Goal: Task Accomplishment & Management: Use online tool/utility

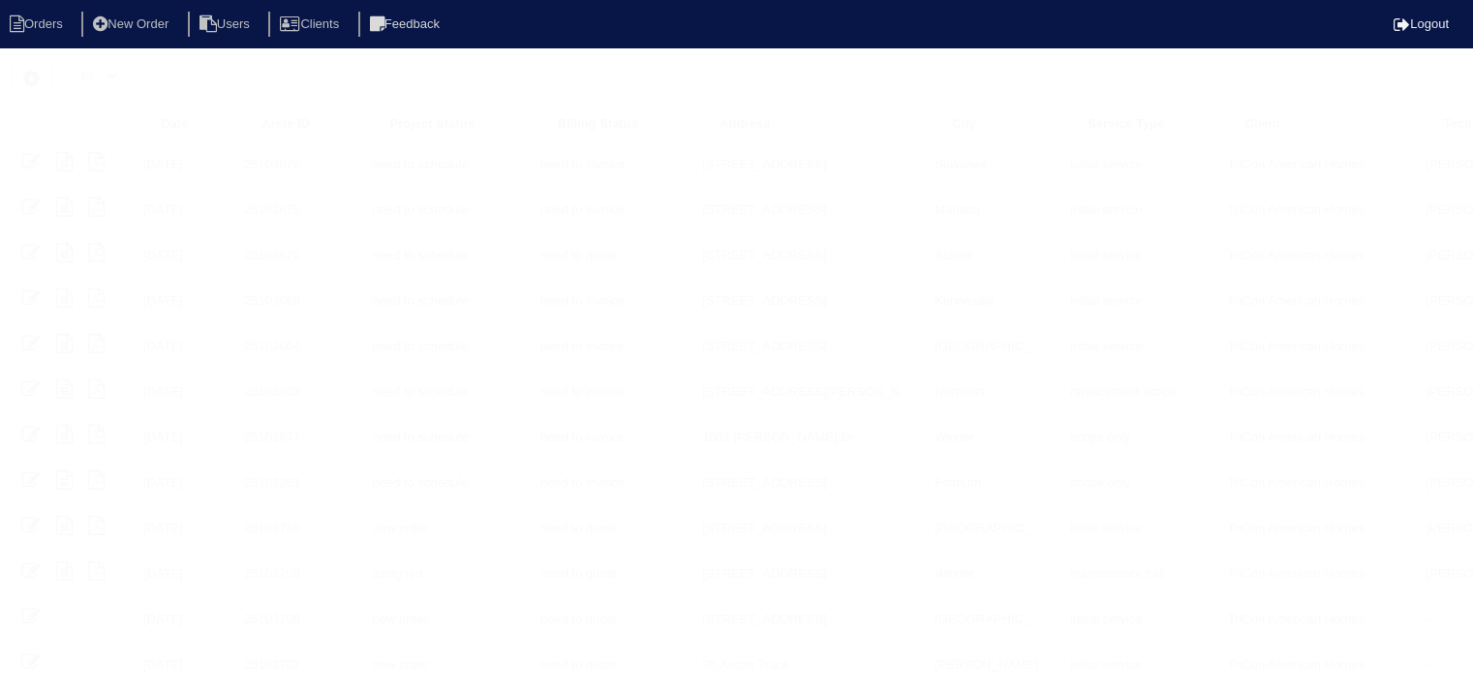
select select "15"
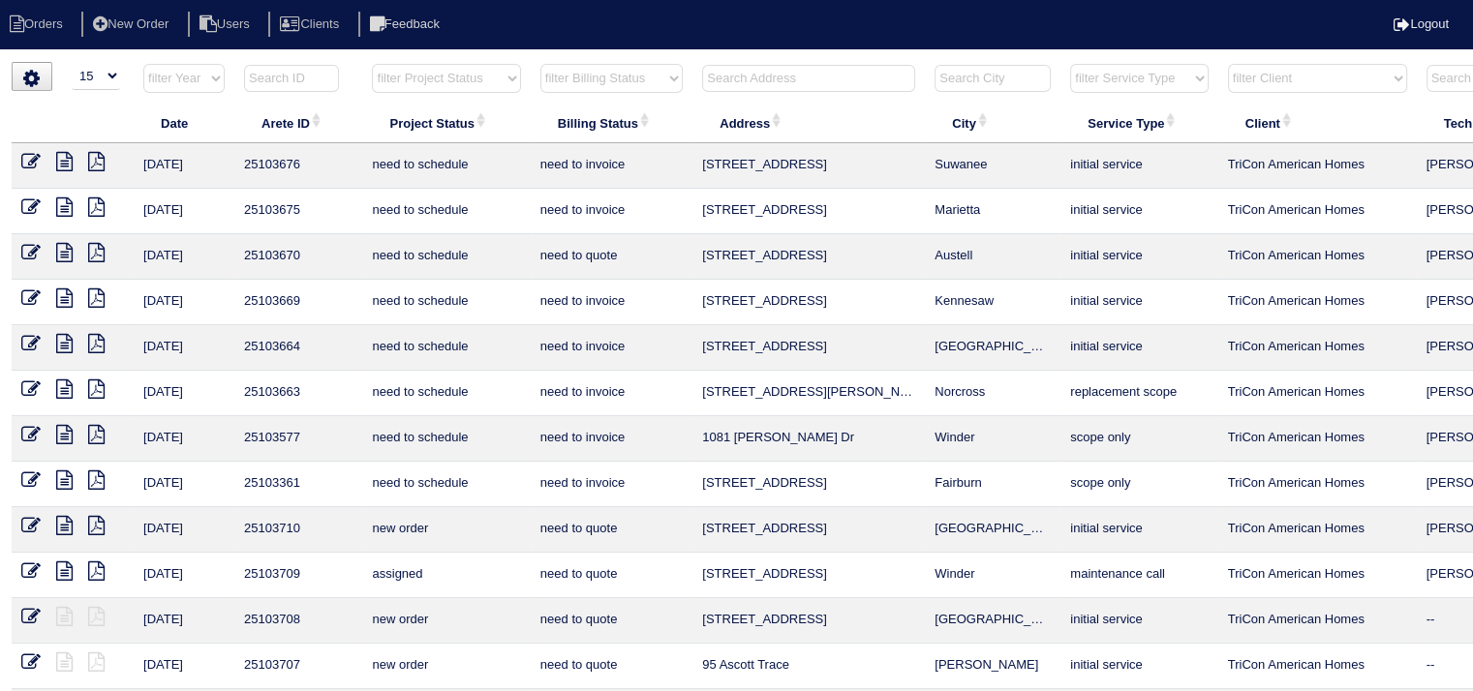
click at [764, 84] on input "text" at bounding box center [808, 78] width 213 height 27
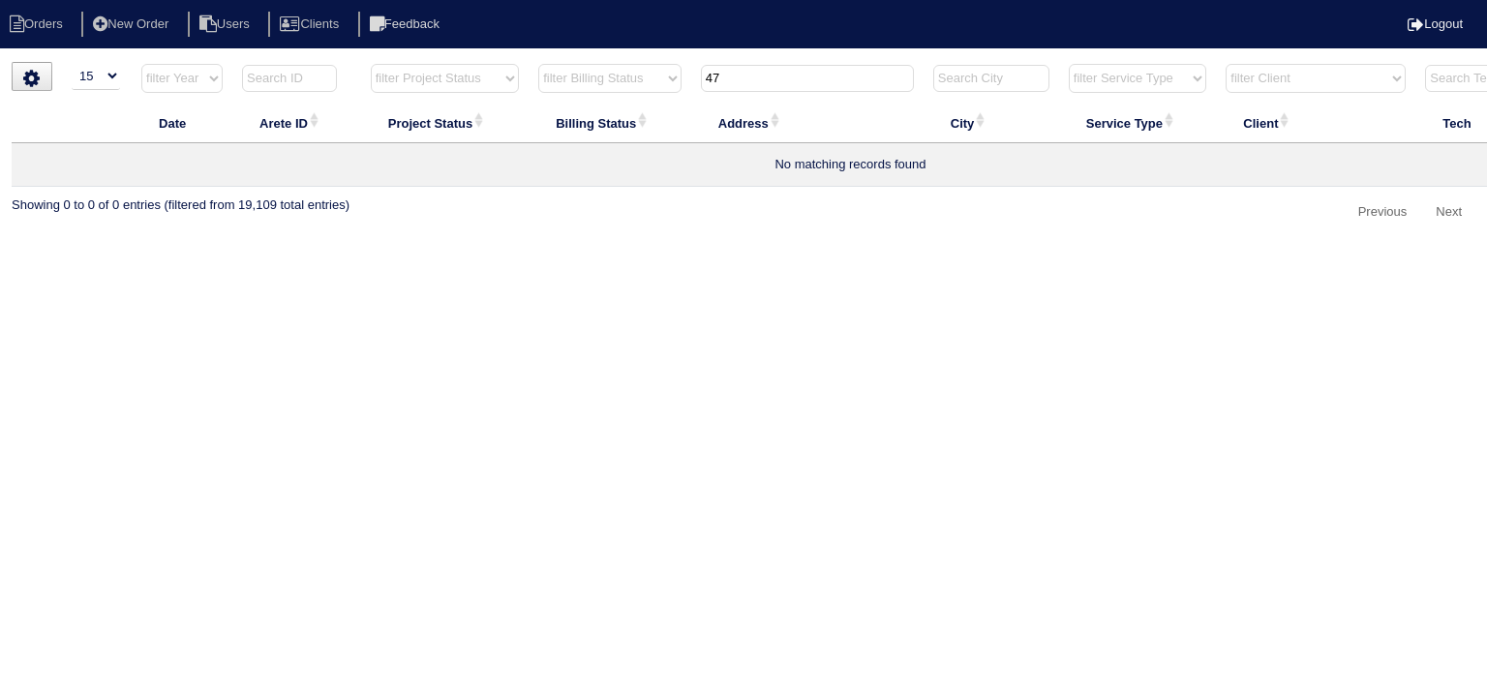
type input "4"
type input "k"
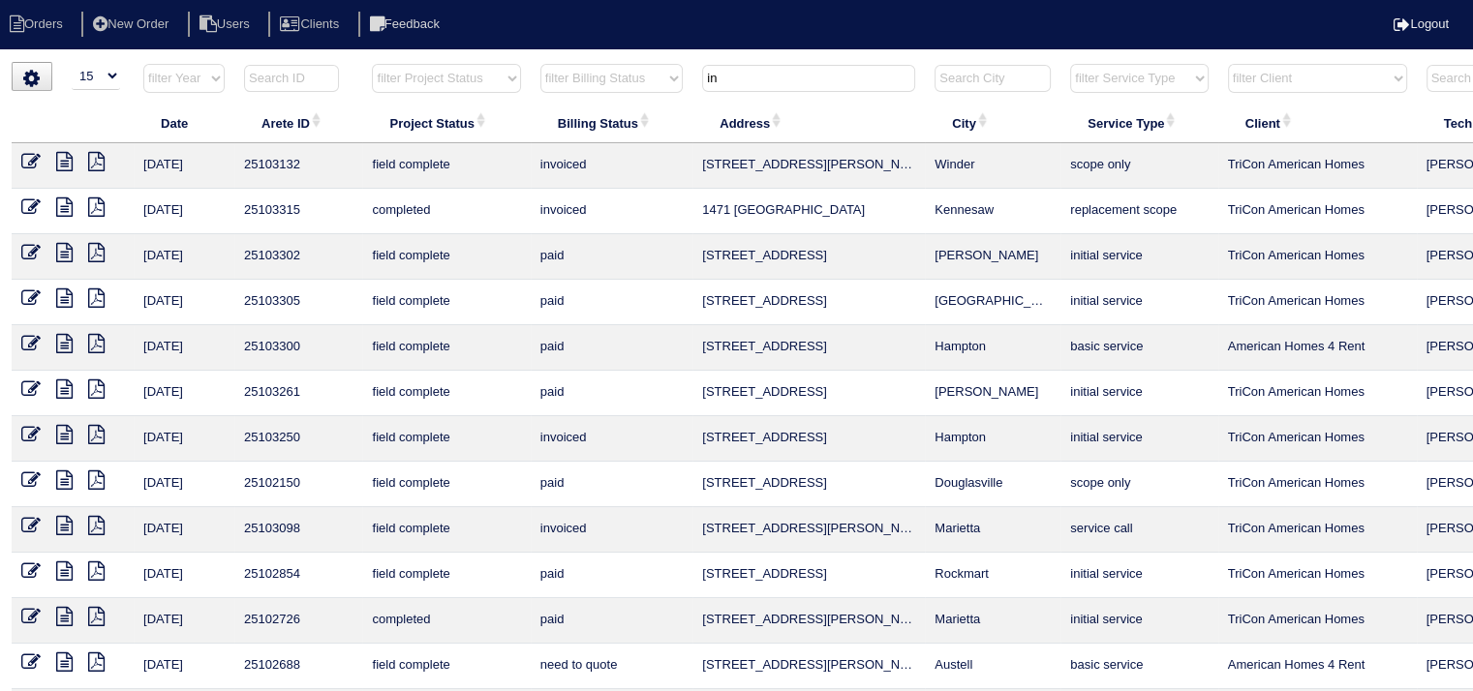
type input "i"
type input "k"
type input "i"
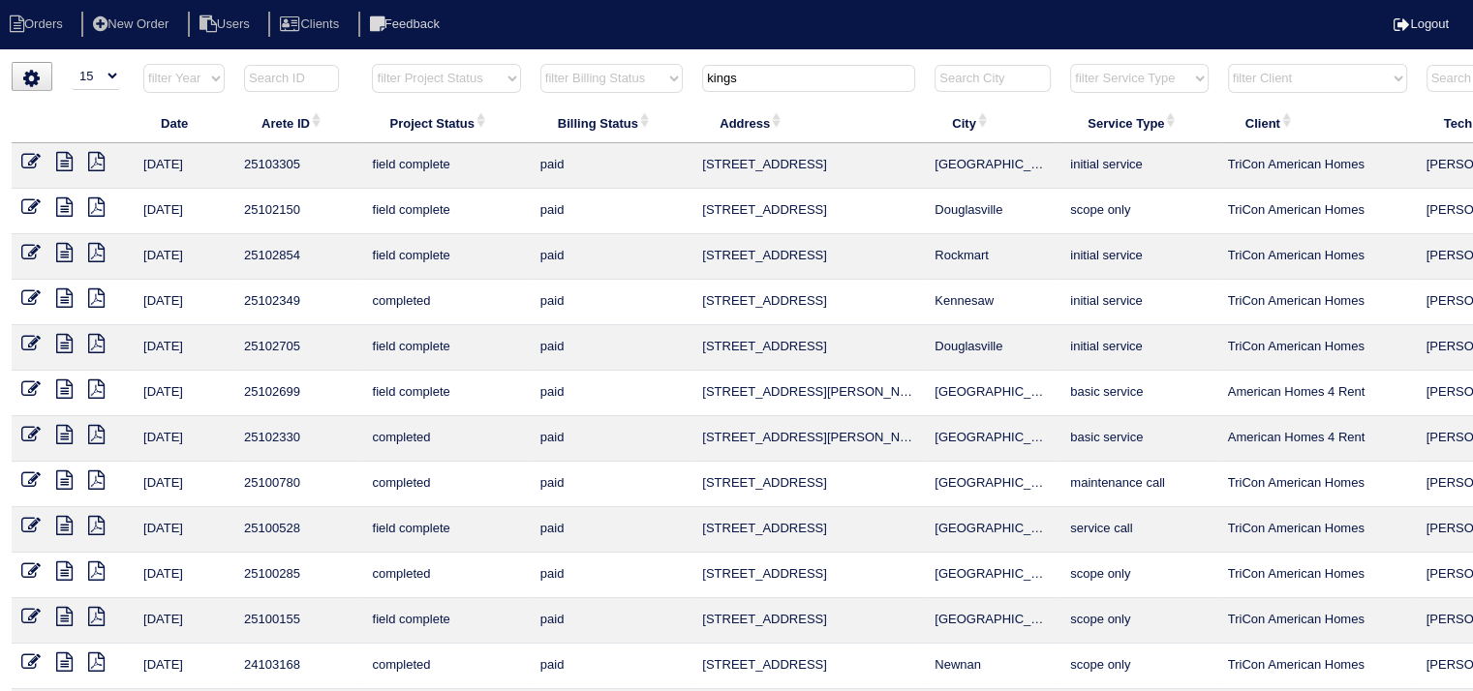
type input "kings"
click at [62, 205] on icon at bounding box center [64, 207] width 16 height 19
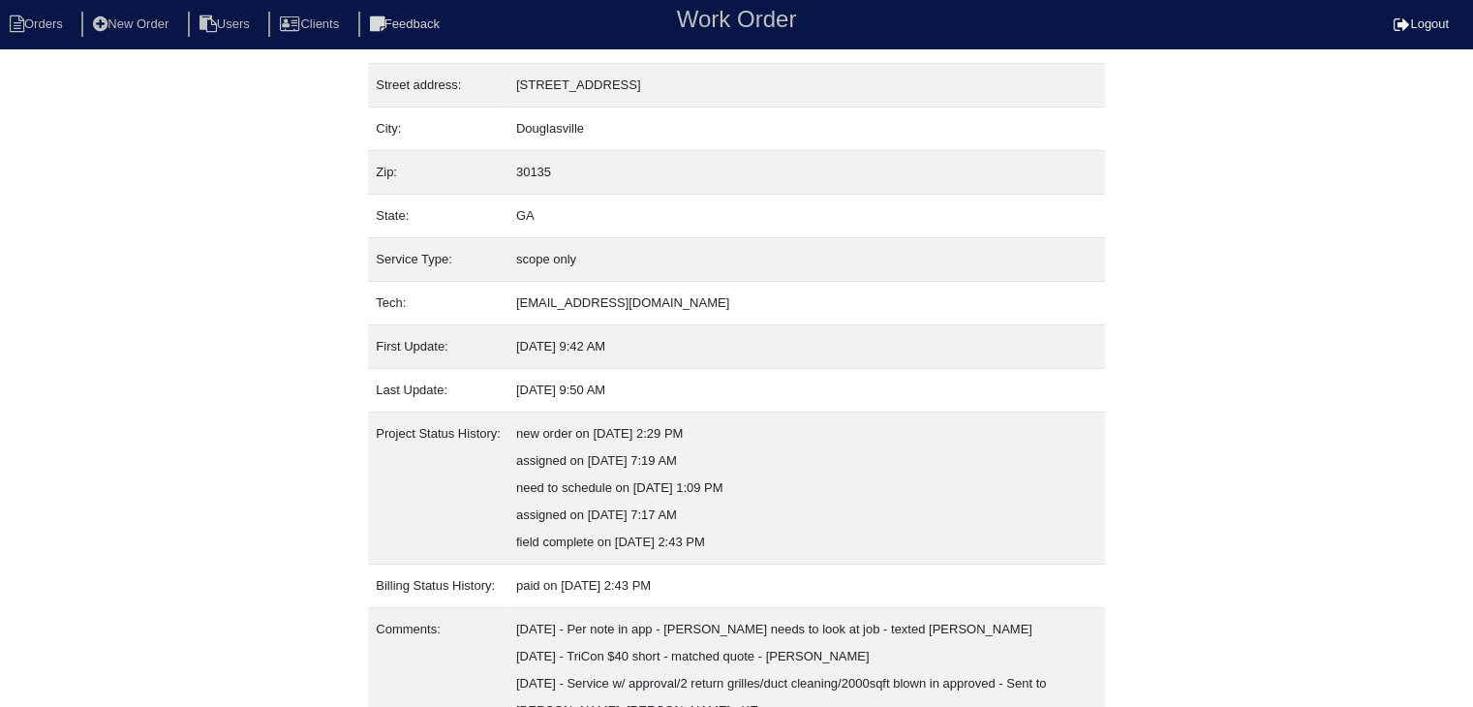
scroll to position [256, 0]
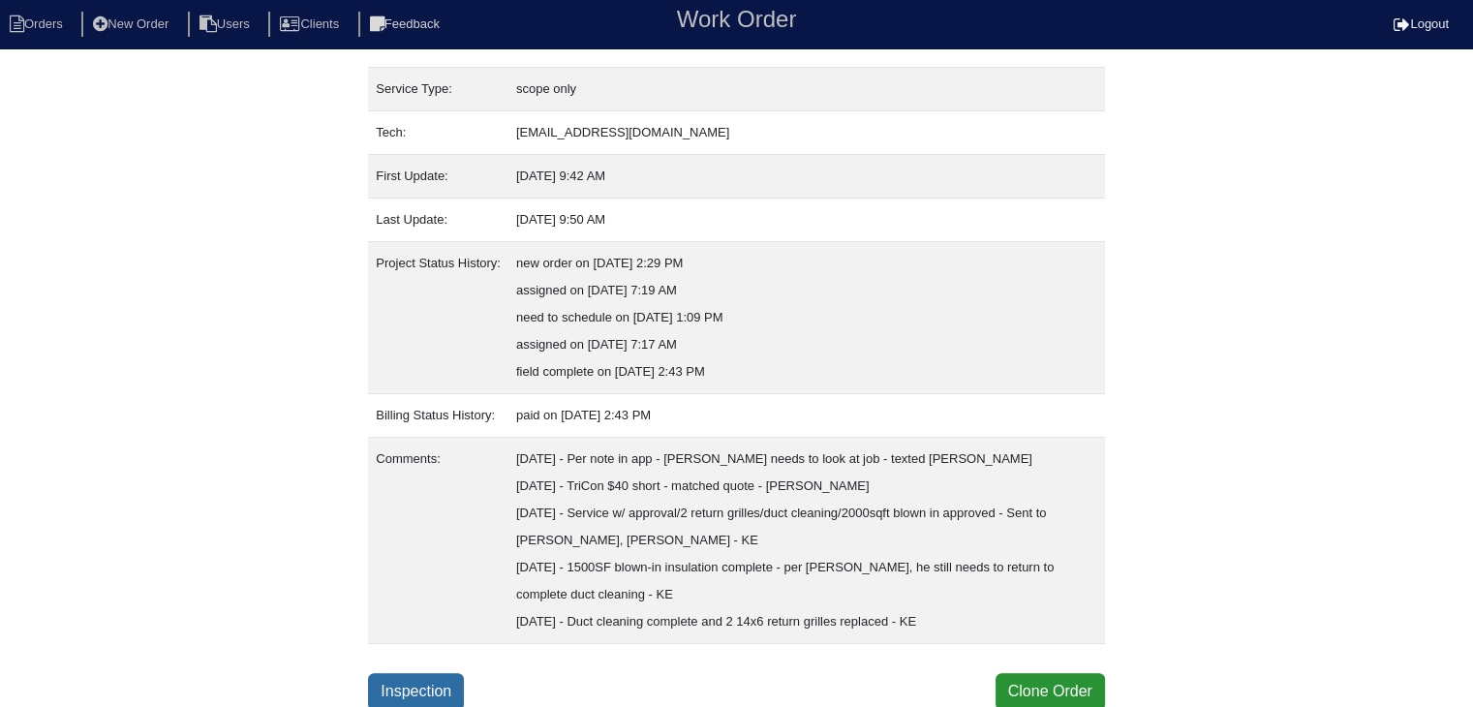
click at [434, 686] on link "Inspection" at bounding box center [416, 691] width 96 height 37
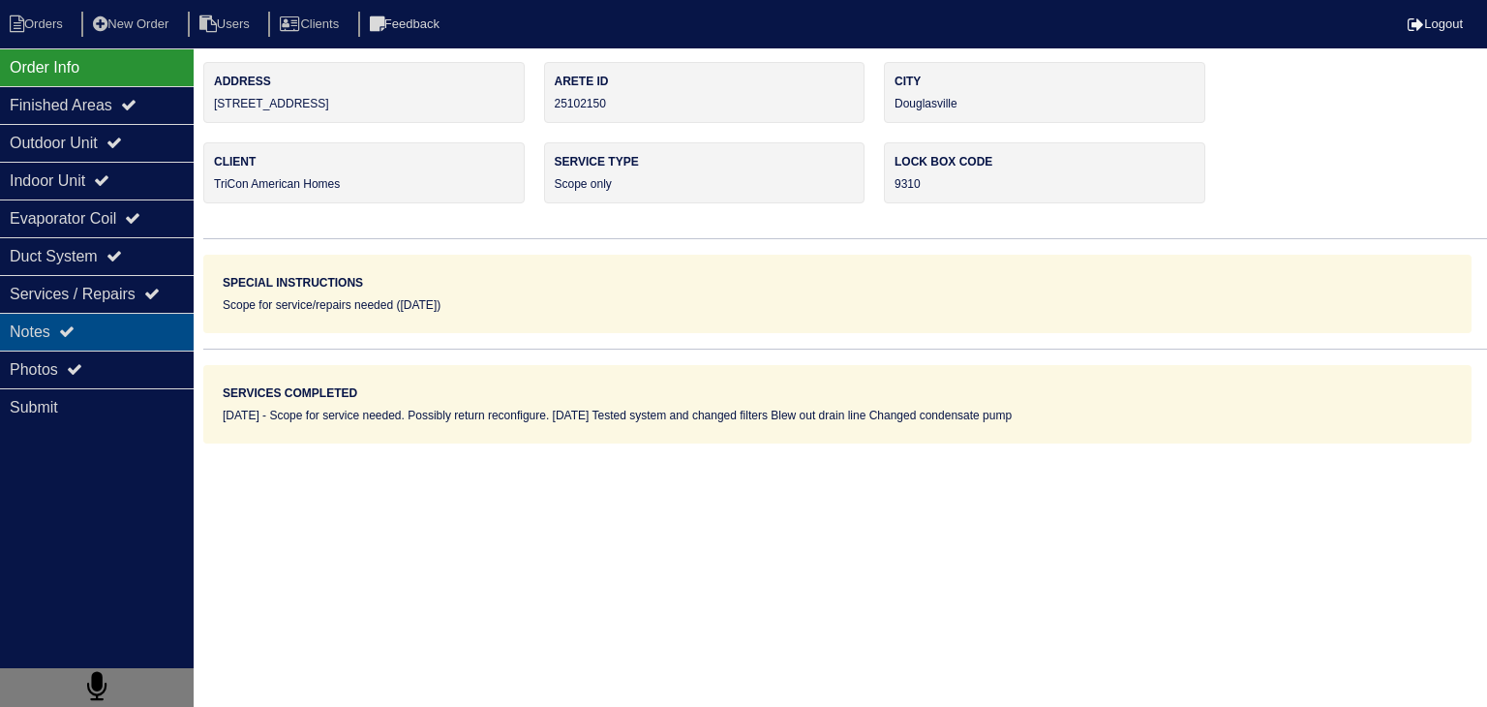
click at [144, 329] on div "Notes" at bounding box center [97, 332] width 194 height 38
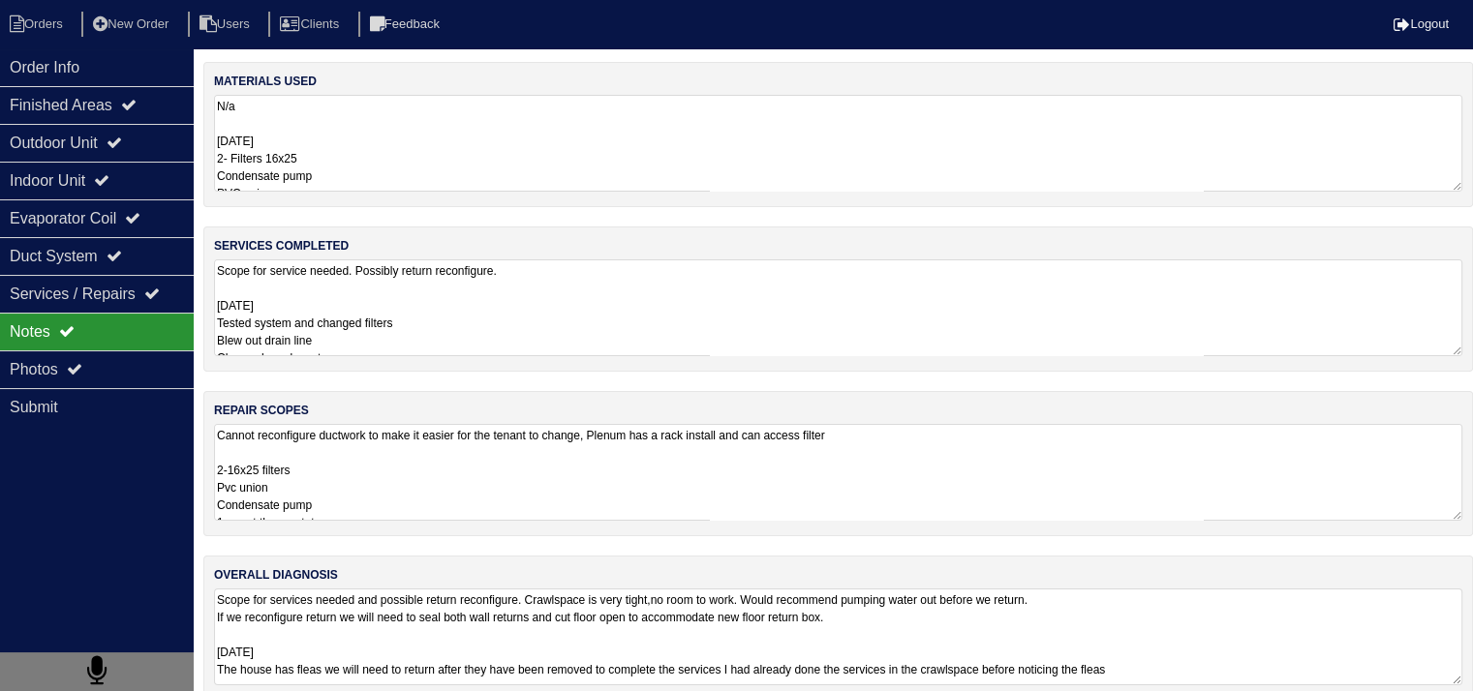
scroll to position [13, 0]
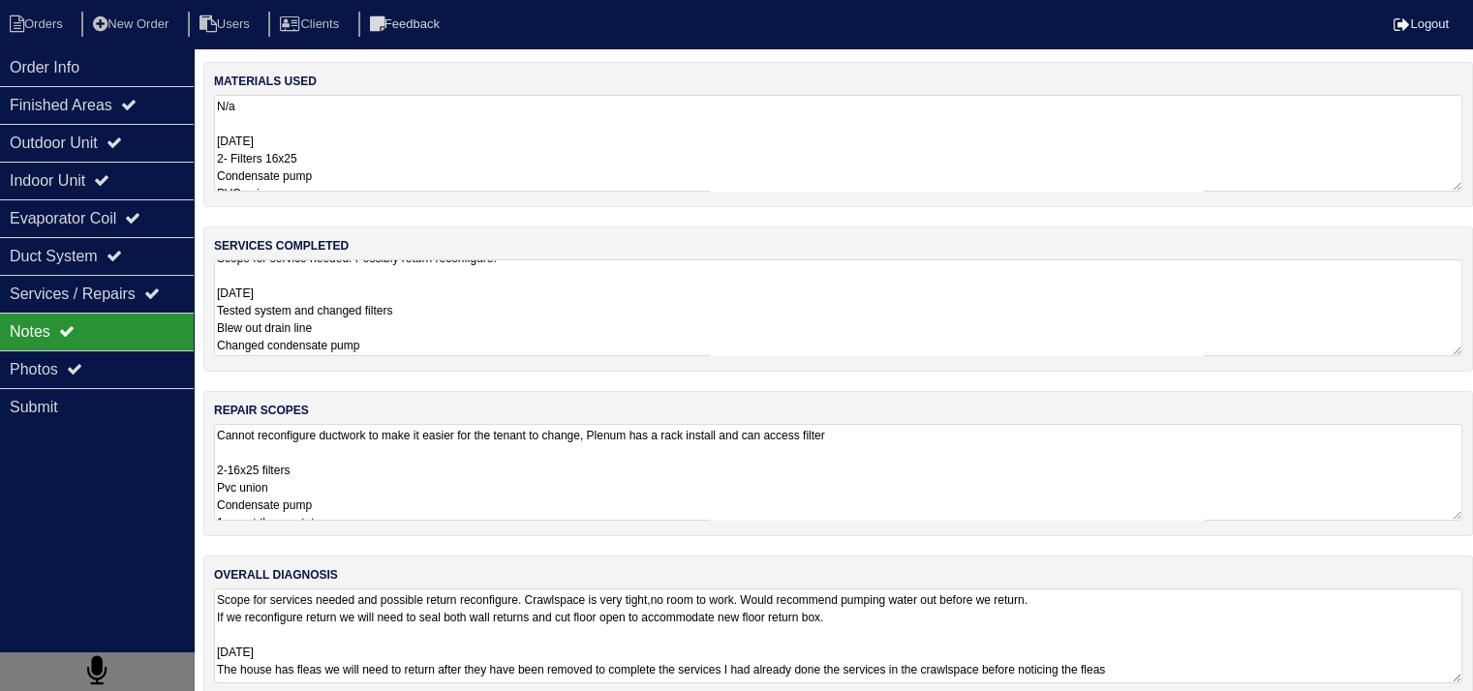
click at [685, 648] on textarea "Scope for services needed and possible return reconfigure. Crawlspace is very t…" at bounding box center [838, 636] width 1248 height 95
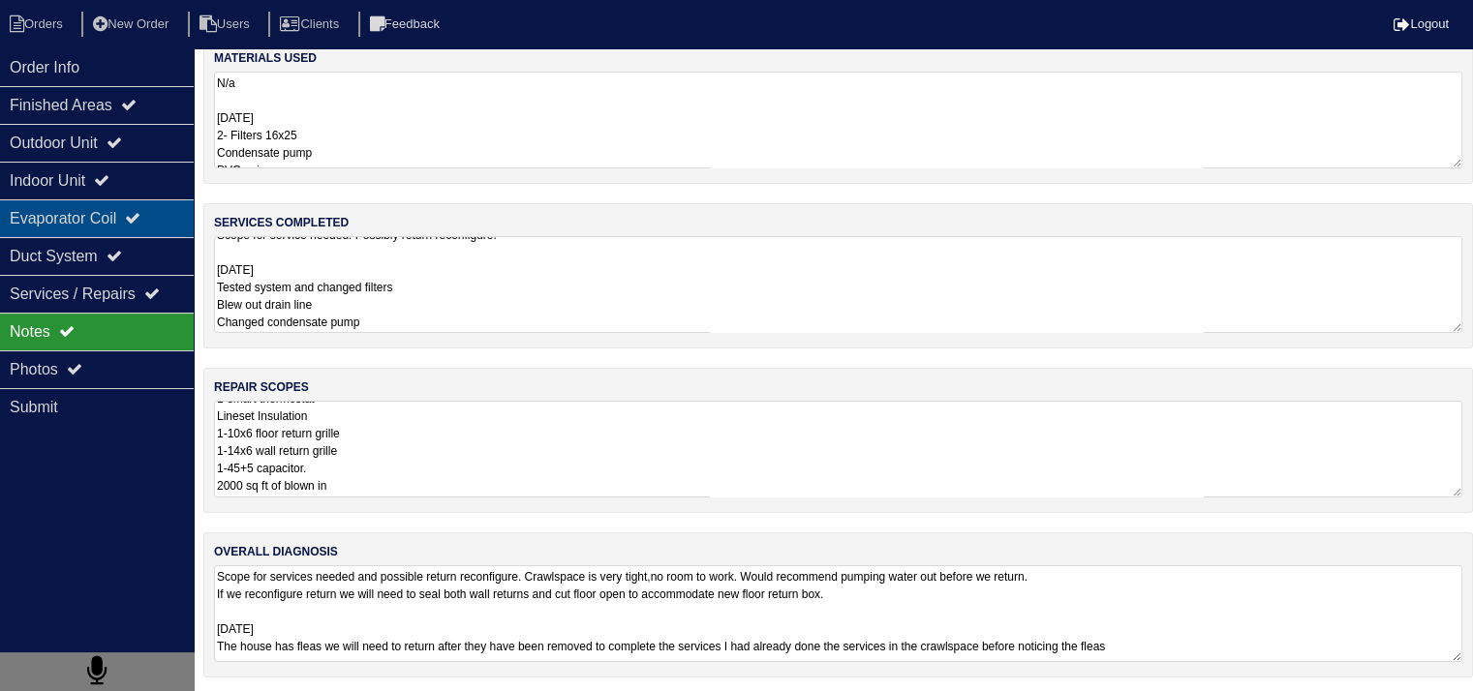
click at [33, 223] on div "Evaporator Coil" at bounding box center [97, 218] width 194 height 38
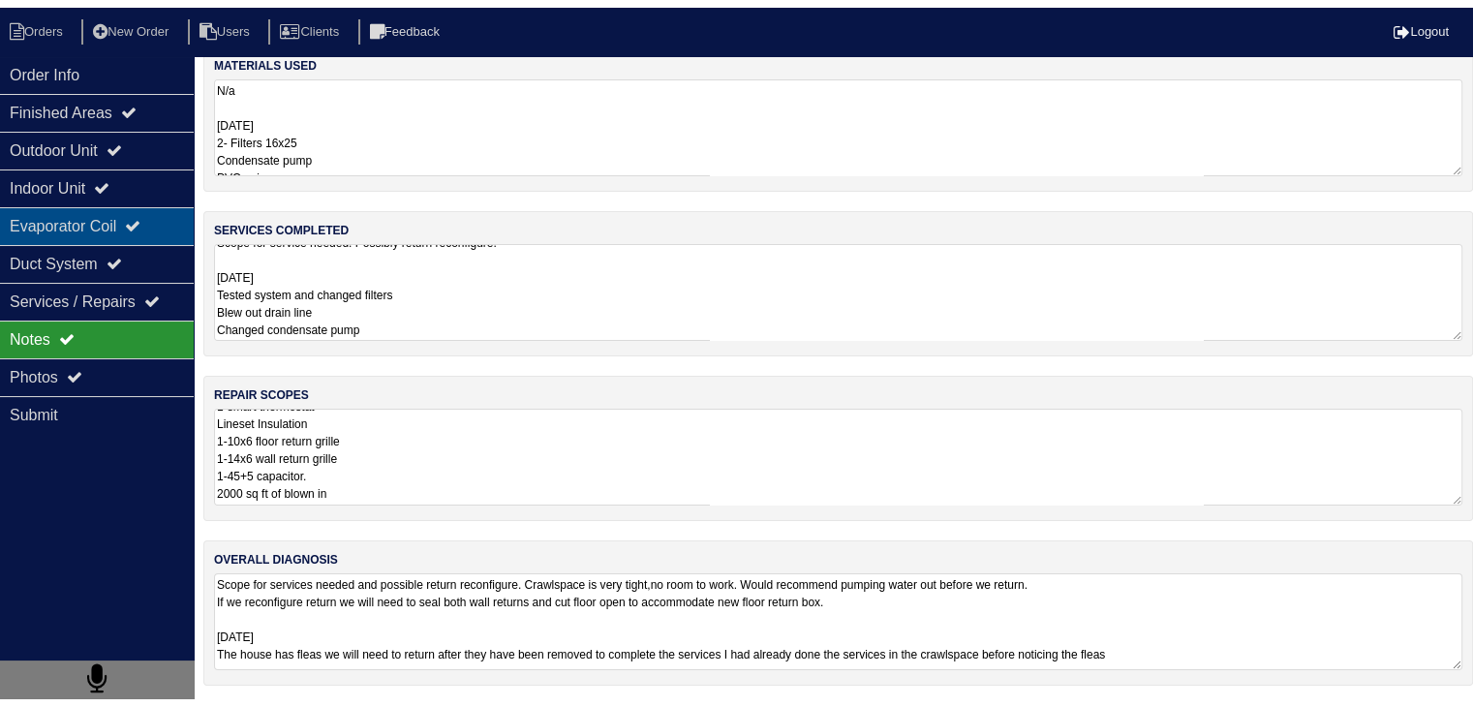
scroll to position [0, 0]
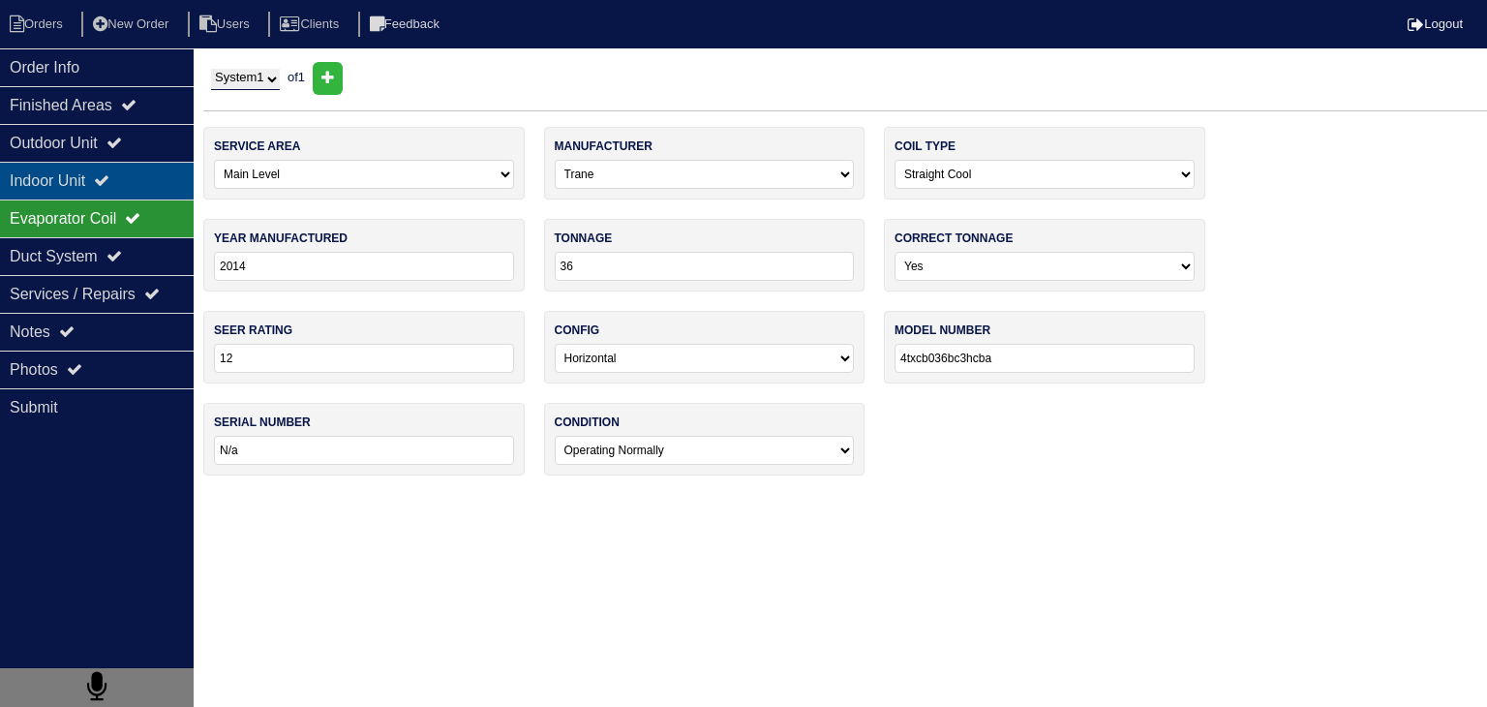
click at [53, 187] on div "Indoor Unit" at bounding box center [97, 181] width 194 height 38
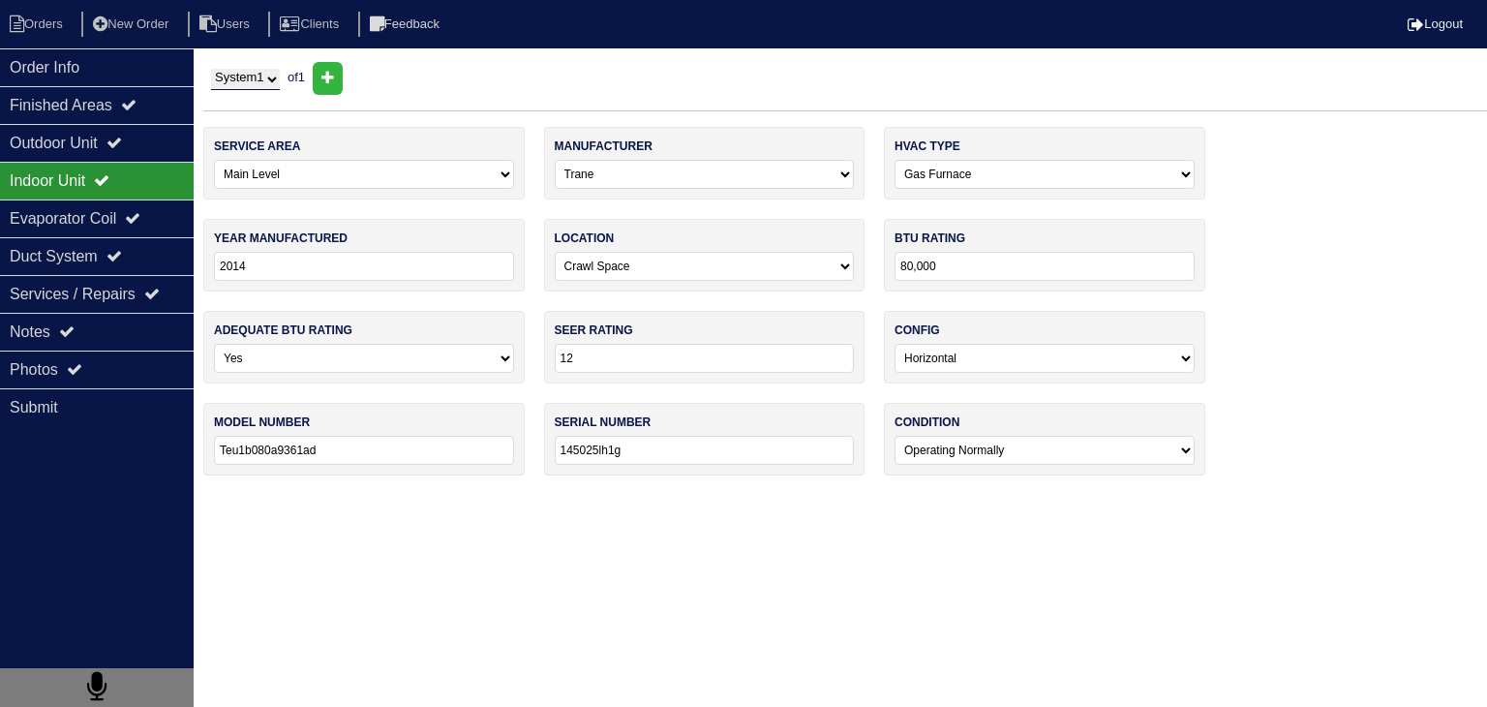
click at [50, 180] on div "Indoor Unit" at bounding box center [97, 181] width 194 height 38
click at [65, 143] on div "Outdoor Unit" at bounding box center [97, 143] width 194 height 38
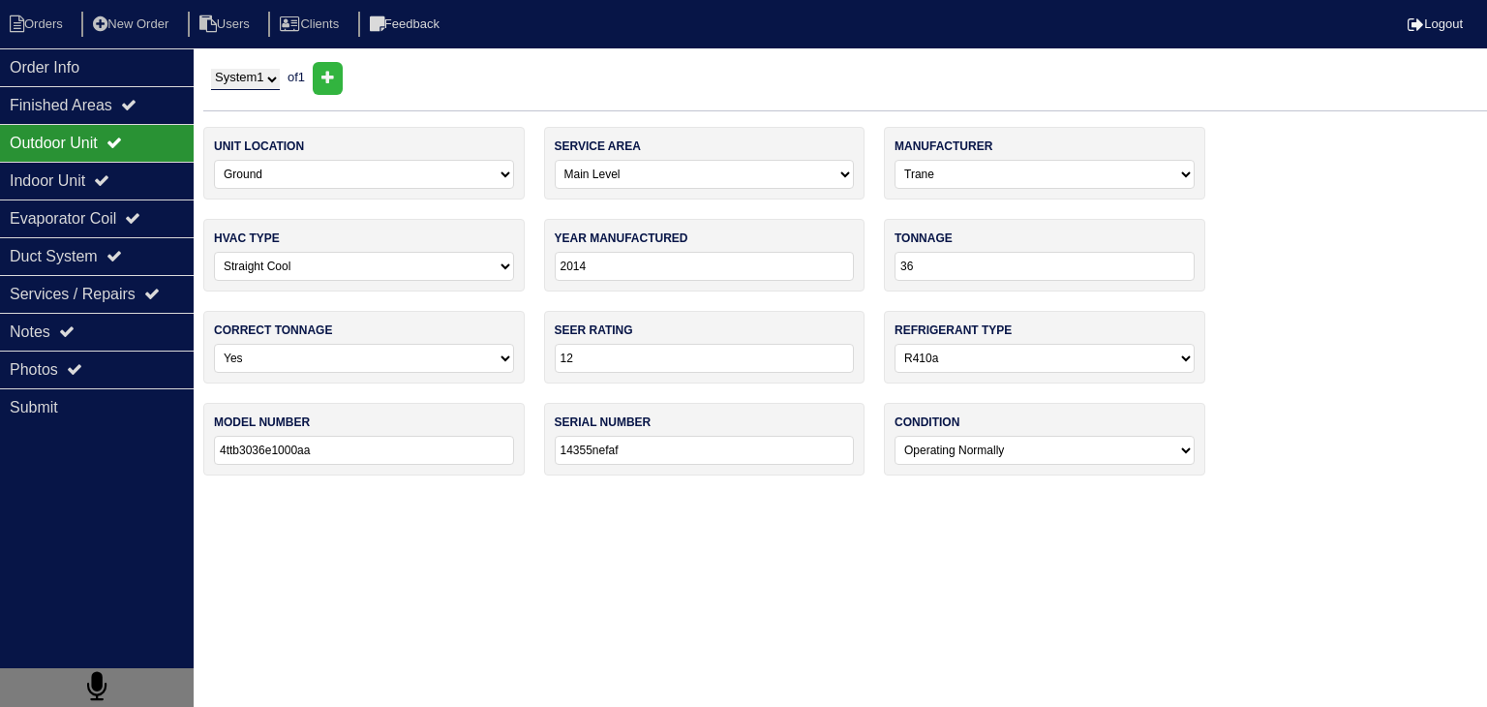
click at [58, 148] on div "Outdoor Unit" at bounding box center [97, 143] width 194 height 38
click at [61, 182] on div "Indoor Unit" at bounding box center [97, 181] width 194 height 38
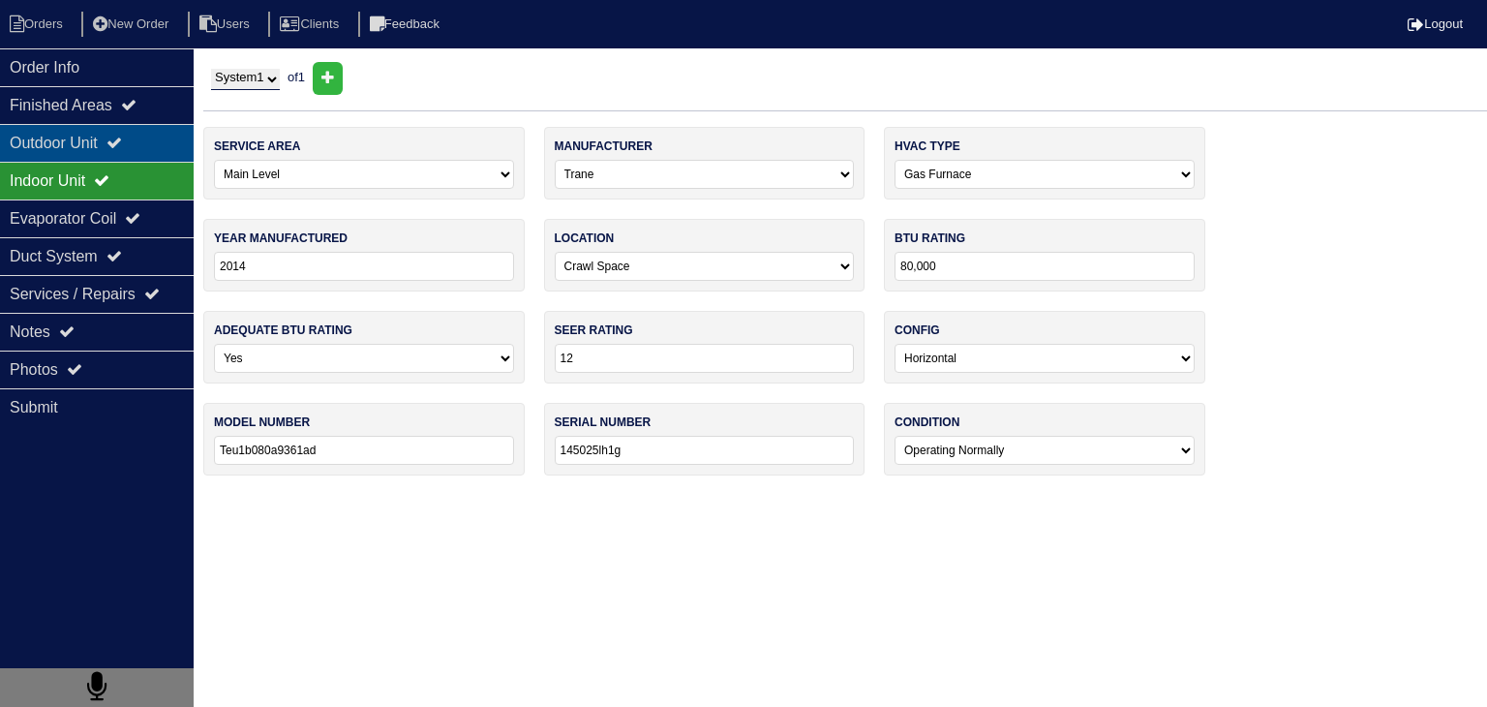
click at [67, 140] on div "Outdoor Unit" at bounding box center [97, 143] width 194 height 38
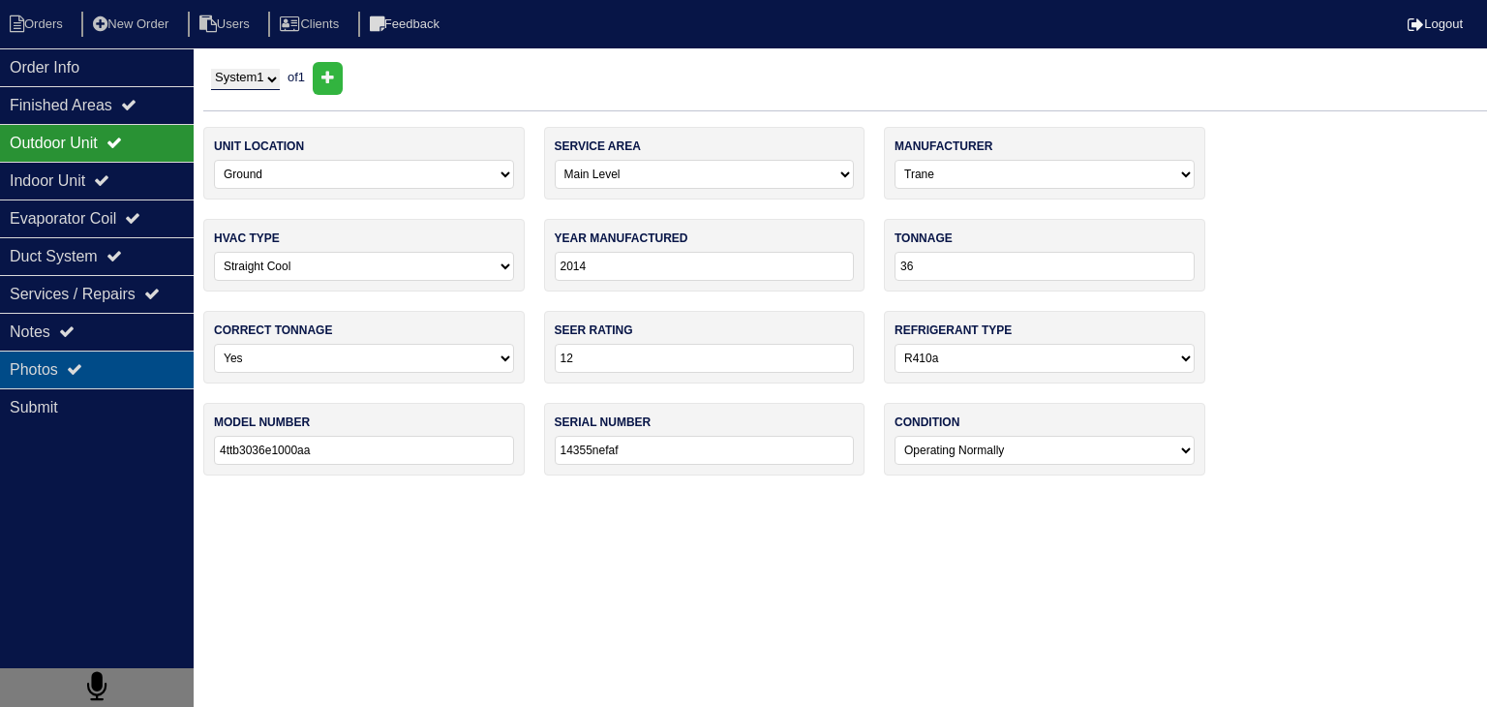
click at [132, 360] on div "Photos" at bounding box center [97, 370] width 194 height 38
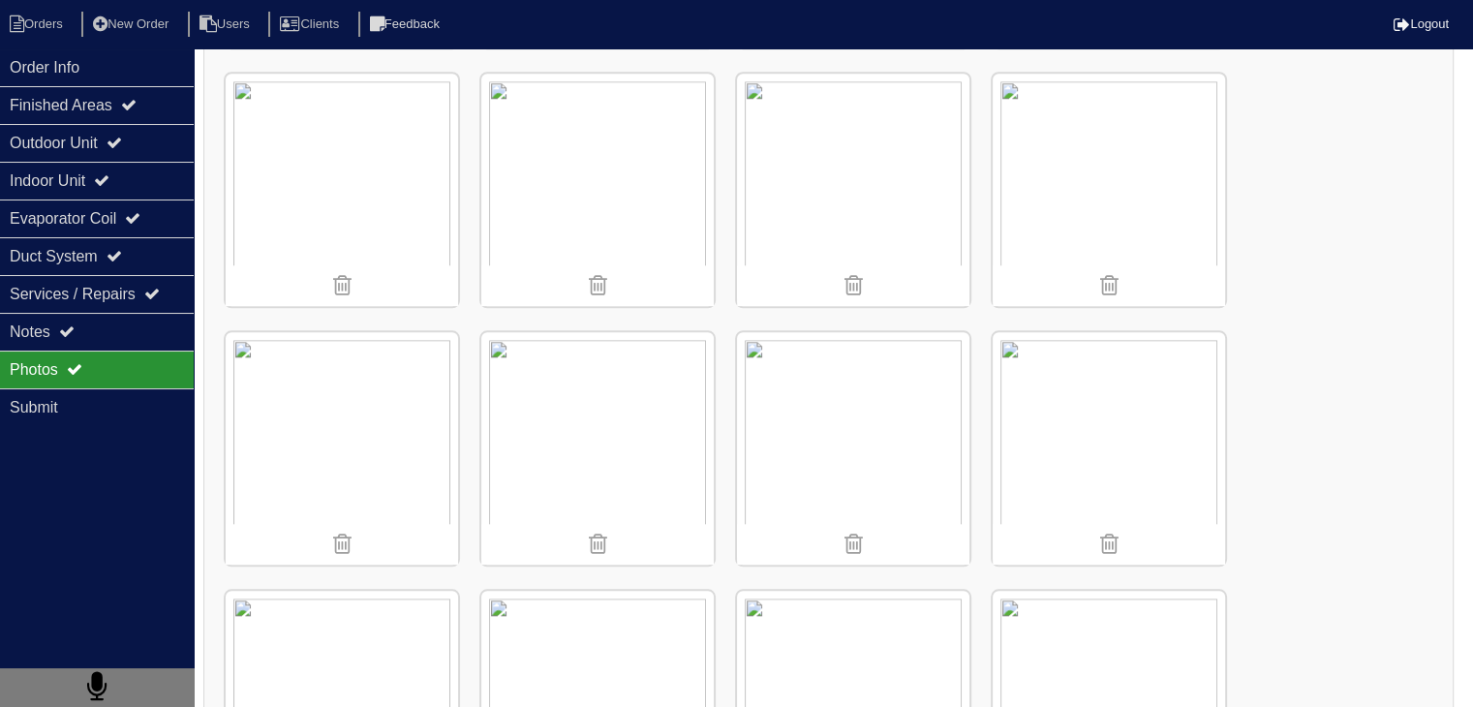
scroll to position [1840, 0]
